Goal: Information Seeking & Learning: Learn about a topic

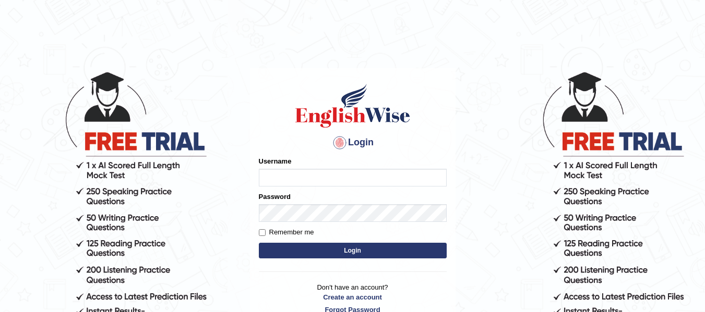
type input "dolita89"
click at [348, 250] on button "Login" at bounding box center [353, 251] width 188 height 16
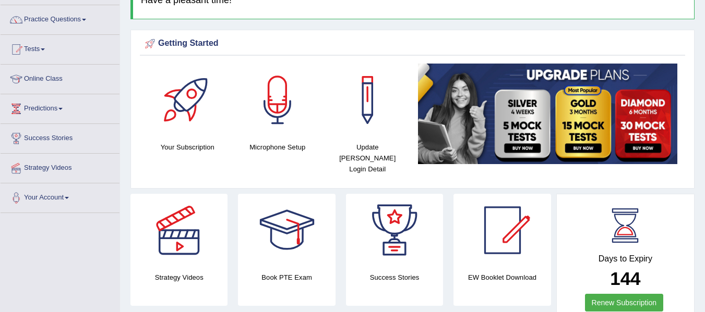
scroll to position [67, 0]
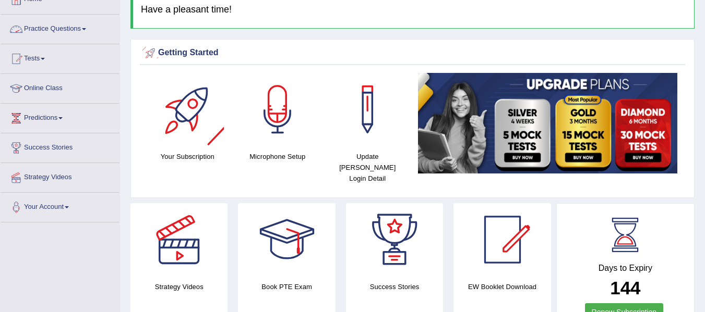
click at [88, 30] on link "Practice Questions" at bounding box center [60, 28] width 119 height 26
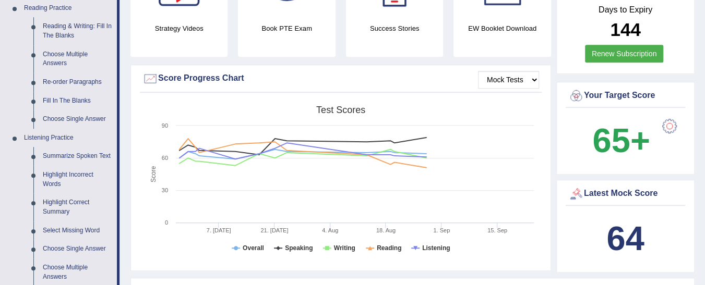
scroll to position [330, 0]
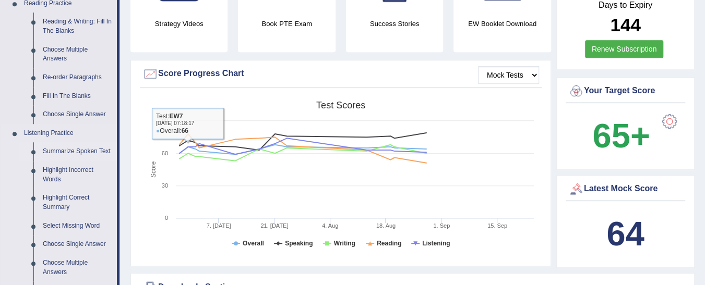
click at [78, 142] on link "Summarize Spoken Text" at bounding box center [77, 151] width 79 height 19
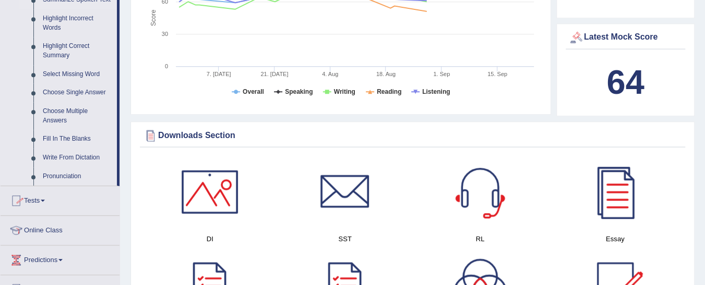
scroll to position [643, 0]
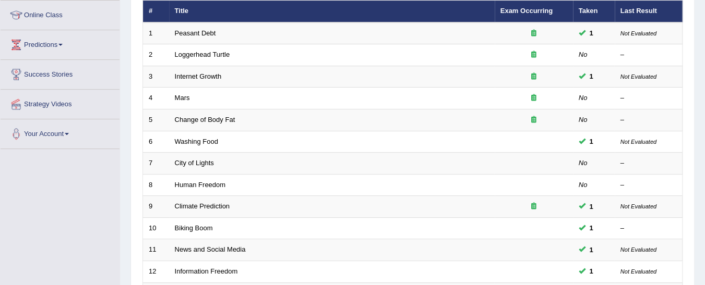
scroll to position [140, 0]
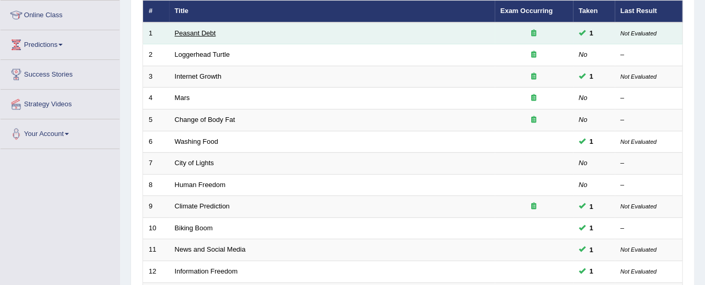
click at [204, 33] on link "Peasant Debt" at bounding box center [195, 33] width 41 height 8
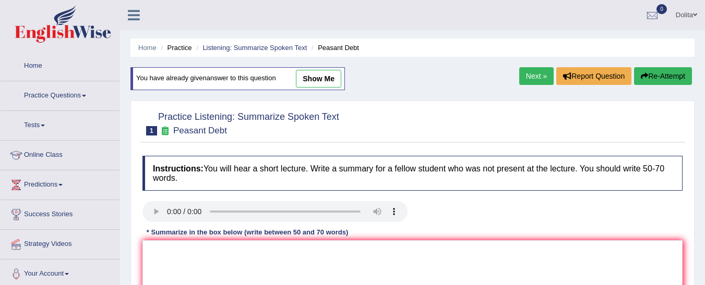
click at [317, 83] on link "show me" at bounding box center [318, 79] width 45 height 18
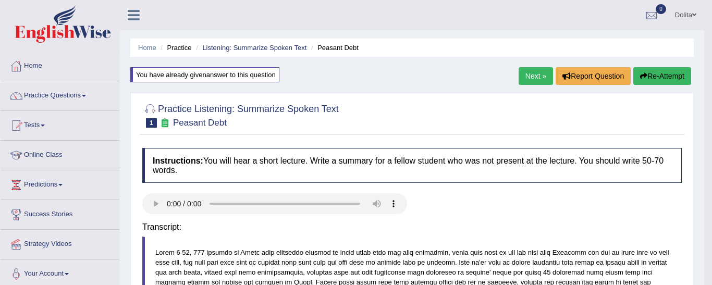
type textarea "The speaker provided a comprehensive overview of the [DEMOGRAPHIC_DATA] [PERSON…"
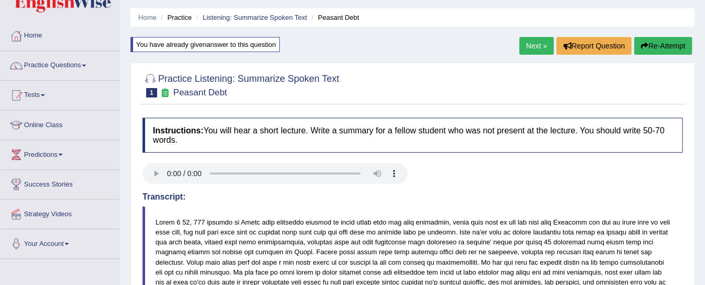
scroll to position [26, 0]
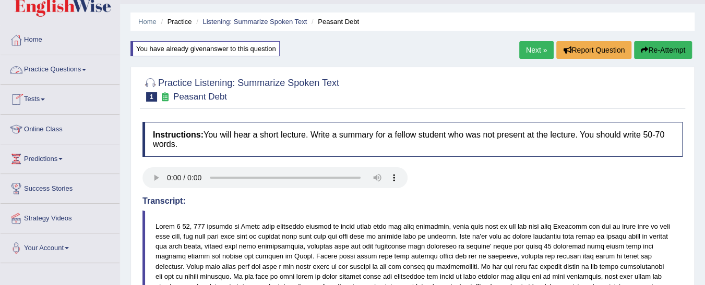
click at [86, 69] on span at bounding box center [84, 70] width 4 height 2
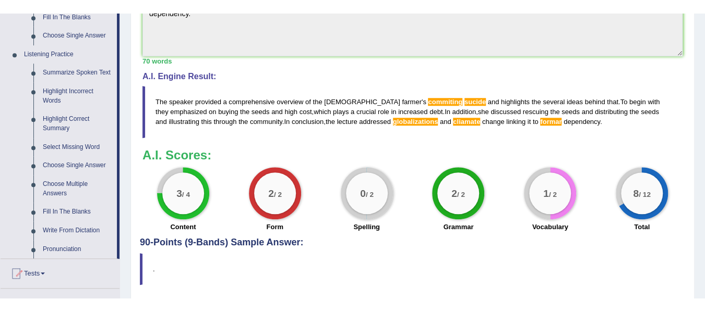
scroll to position [423, 0]
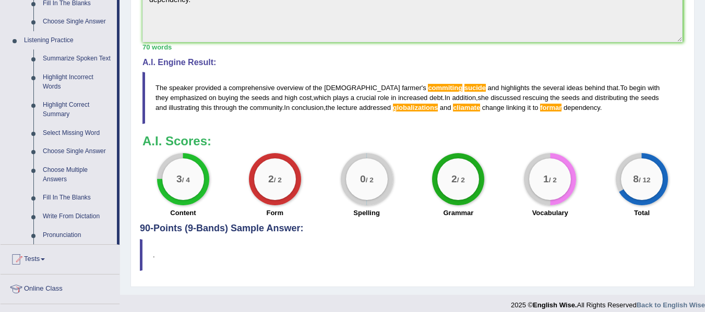
click at [607, 244] on blockquote "." at bounding box center [412, 255] width 545 height 32
